Goal: Information Seeking & Learning: Learn about a topic

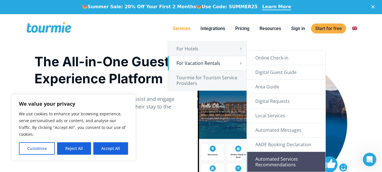
click at [298, 157] on link "Automated Services Recommendations" at bounding box center [286, 162] width 79 height 20
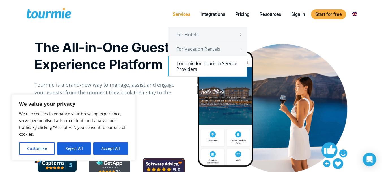
click at [196, 66] on link "Tourmie for Tourism Service Providers" at bounding box center [207, 66] width 79 height 20
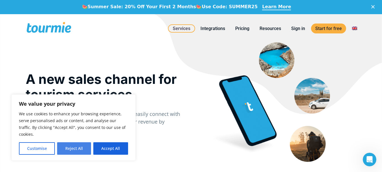
click at [71, 148] on button "Reject All" at bounding box center [74, 148] width 34 height 12
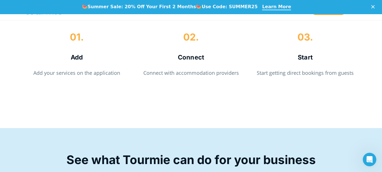
scroll to position [1241, 0]
